Goal: Information Seeking & Learning: Learn about a topic

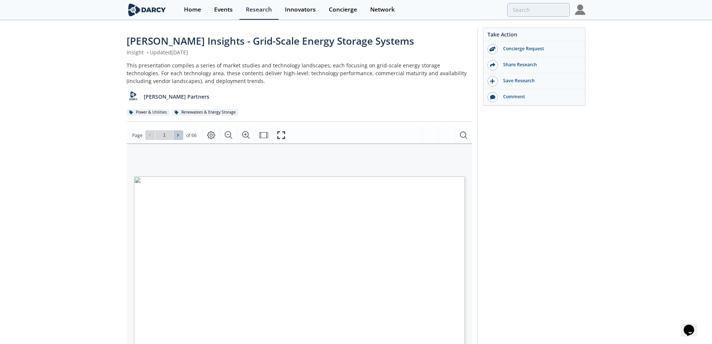
click at [178, 134] on icon at bounding box center [178, 135] width 4 height 4
type input "3"
click at [176, 135] on icon at bounding box center [178, 135] width 4 height 4
type input "4"
click at [176, 135] on icon at bounding box center [178, 135] width 4 height 4
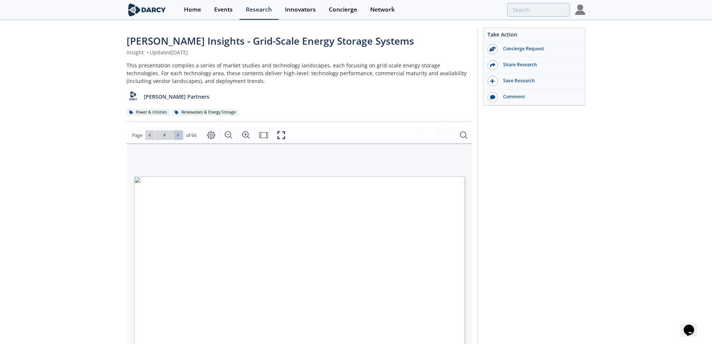
type input "5"
click at [176, 135] on icon at bounding box center [178, 135] width 4 height 4
type input "6"
click at [176, 135] on icon at bounding box center [178, 135] width 4 height 4
type input "7"
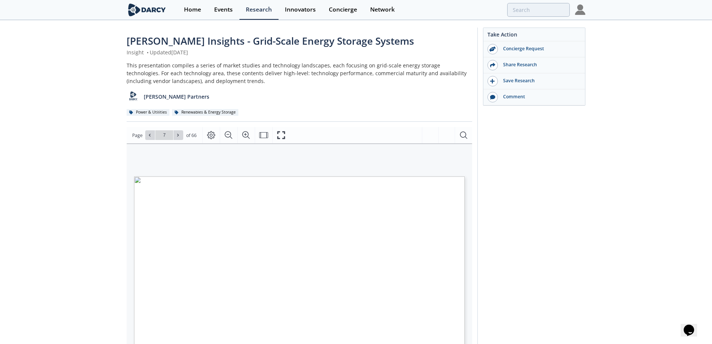
click at [176, 135] on icon at bounding box center [178, 135] width 4 height 4
type input "8"
click at [176, 135] on icon at bounding box center [178, 135] width 4 height 4
type input "9"
click at [176, 135] on icon at bounding box center [178, 135] width 4 height 4
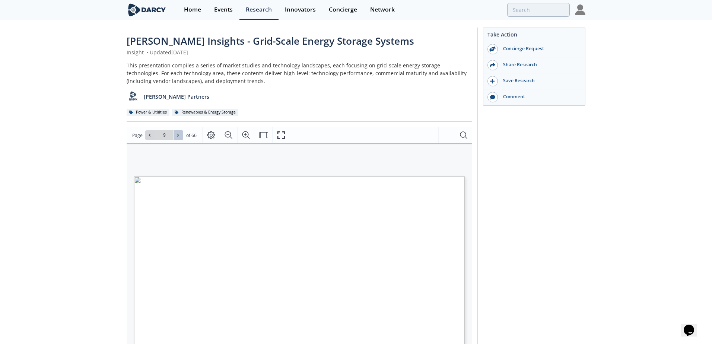
type input "10"
click at [176, 135] on icon at bounding box center [178, 135] width 4 height 4
type input "11"
click at [176, 135] on icon at bounding box center [178, 135] width 4 height 4
type input "12"
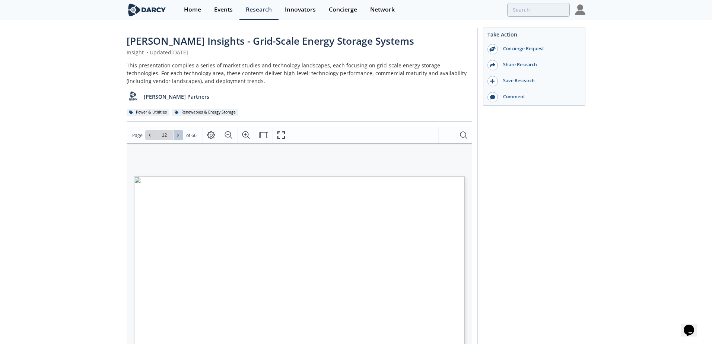
click at [176, 135] on icon at bounding box center [178, 135] width 4 height 4
type input "13"
click at [176, 135] on icon at bounding box center [178, 135] width 4 height 4
type input "14"
click at [176, 135] on icon at bounding box center [178, 135] width 4 height 4
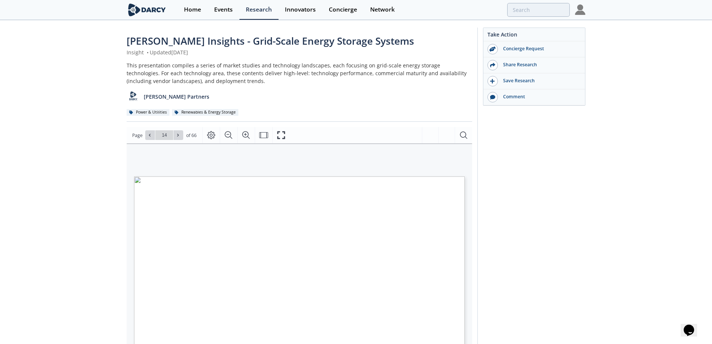
type input "15"
click at [176, 135] on icon at bounding box center [178, 135] width 4 height 4
type input "16"
click at [176, 135] on icon at bounding box center [178, 135] width 4 height 4
type input "20"
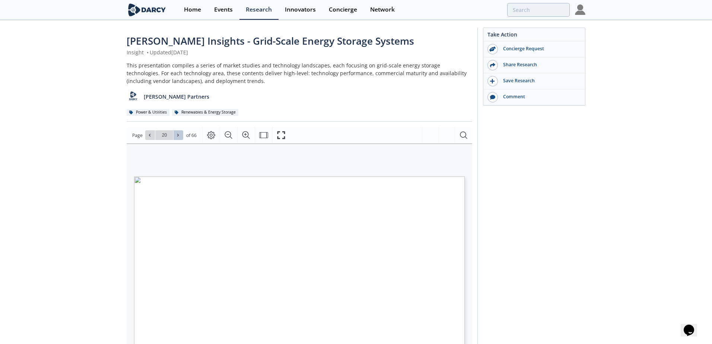
click at [176, 135] on icon at bounding box center [178, 135] width 4 height 4
type input "21"
click at [176, 135] on icon at bounding box center [178, 135] width 4 height 4
type input "22"
click at [176, 135] on icon at bounding box center [178, 135] width 4 height 4
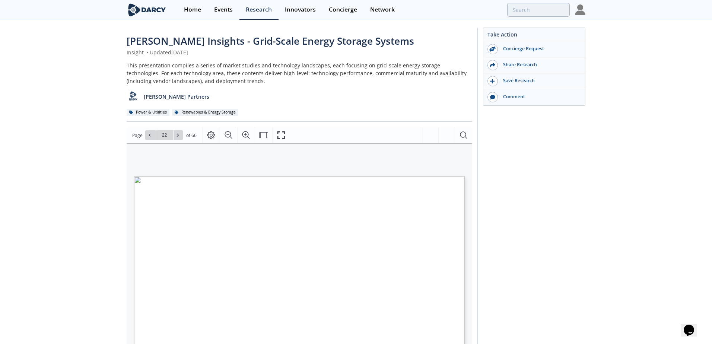
type input "23"
click at [176, 135] on icon at bounding box center [178, 135] width 4 height 4
type input "24"
click at [176, 135] on icon at bounding box center [178, 135] width 4 height 4
type input "25"
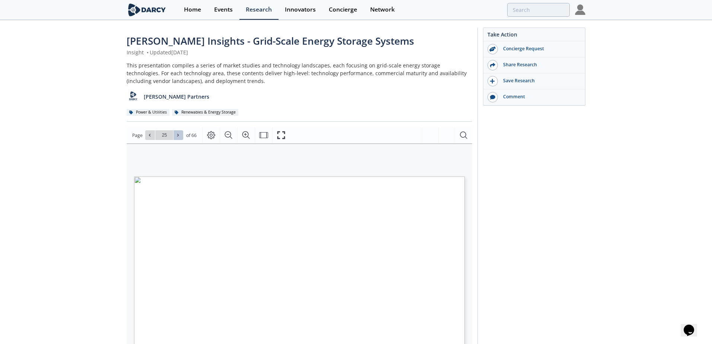
click at [176, 135] on icon at bounding box center [178, 135] width 4 height 4
type input "26"
click at [176, 135] on icon at bounding box center [178, 135] width 4 height 4
type input "27"
click at [176, 135] on icon at bounding box center [178, 135] width 4 height 4
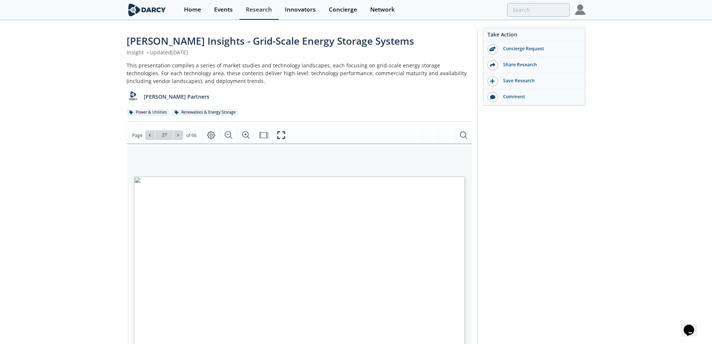
type input "28"
click at [176, 135] on icon at bounding box center [178, 135] width 4 height 4
type input "29"
click at [176, 135] on icon at bounding box center [178, 135] width 4 height 4
type input "30"
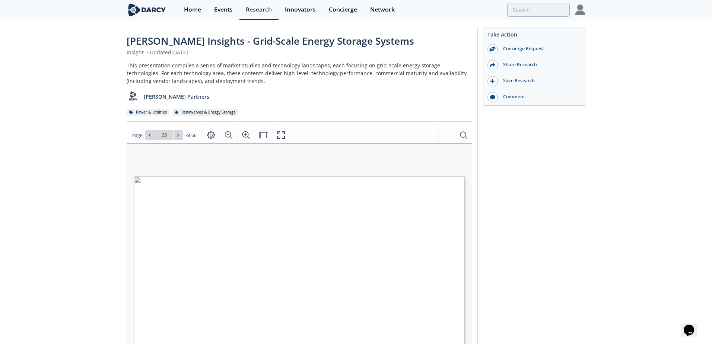
click at [176, 135] on icon at bounding box center [178, 135] width 4 height 4
type input "31"
click at [176, 135] on icon at bounding box center [178, 135] width 4 height 4
type input "32"
click at [279, 134] on icon "Fullscreen" at bounding box center [281, 135] width 9 height 9
